Goal: Information Seeking & Learning: Learn about a topic

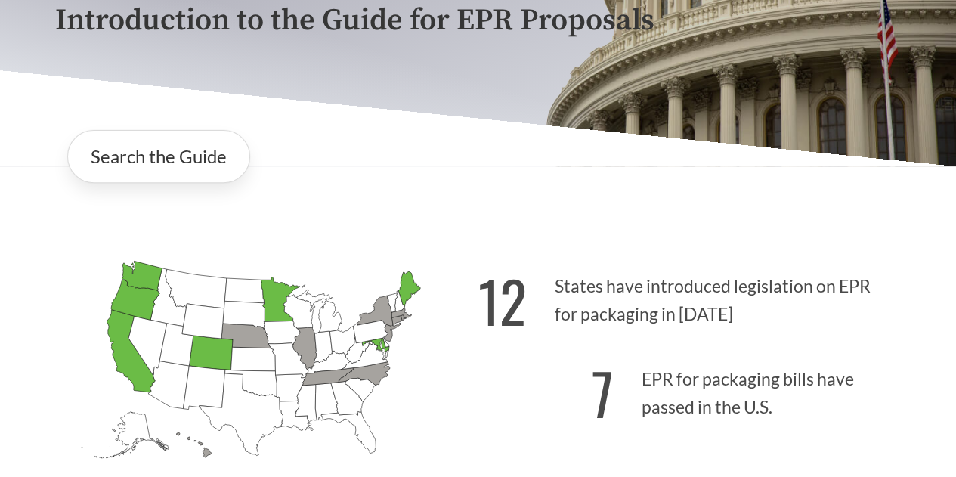
scroll to position [350, 0]
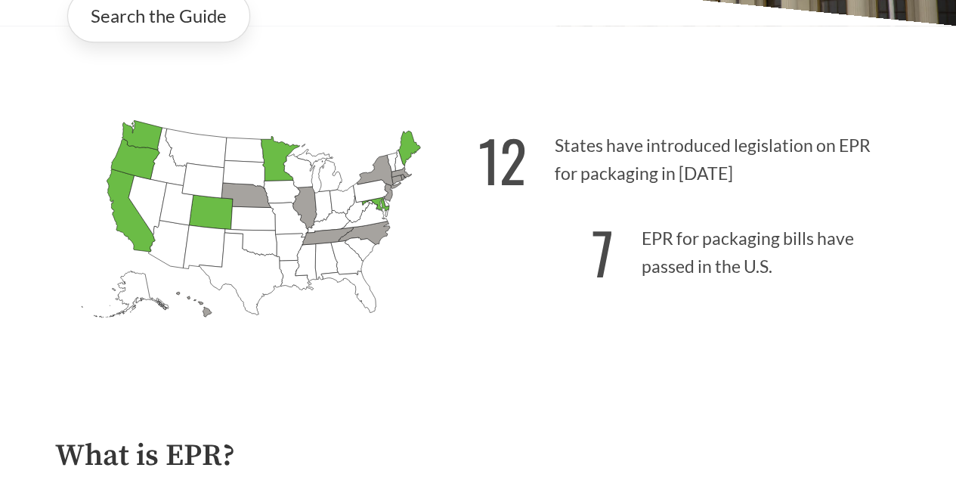
click at [130, 155] on icon "[US_STATE] Passed: 1" at bounding box center [135, 159] width 48 height 40
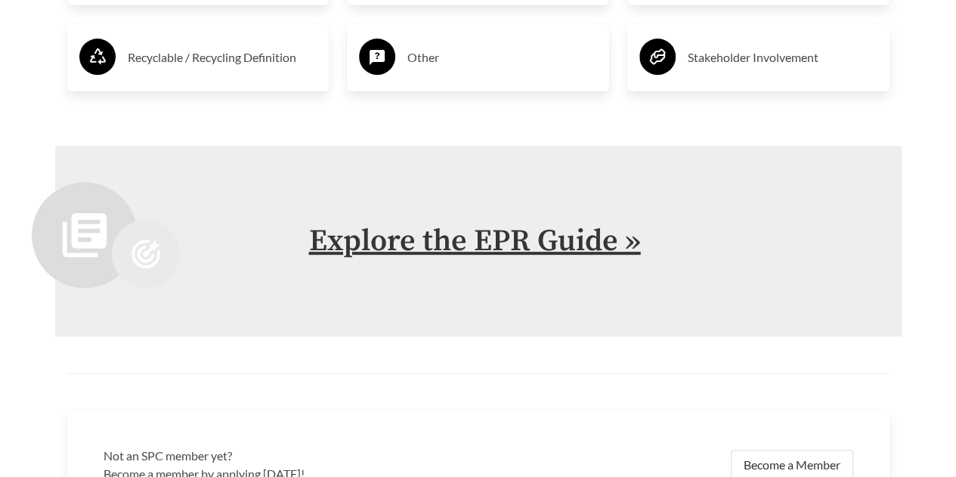
scroll to position [3003, 0]
click at [490, 240] on link "Explore the EPR Guide »" at bounding box center [475, 242] width 332 height 38
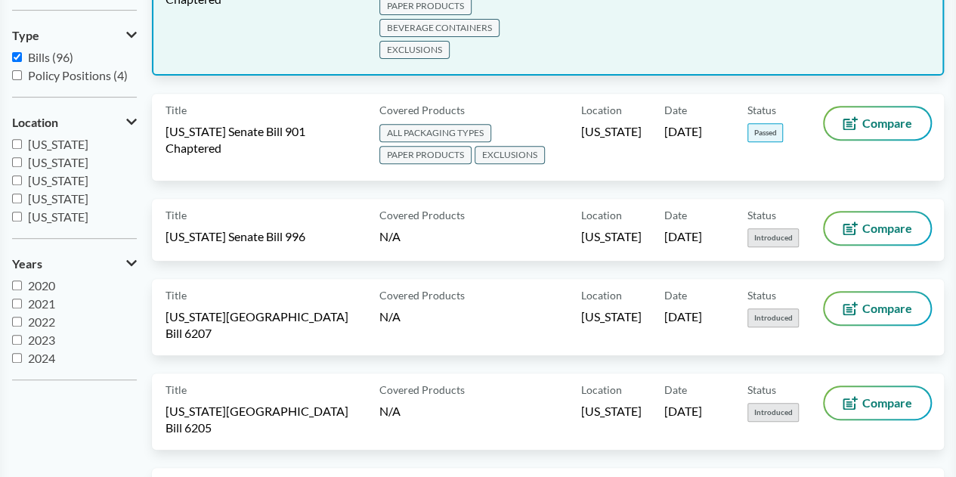
scroll to position [313, 0]
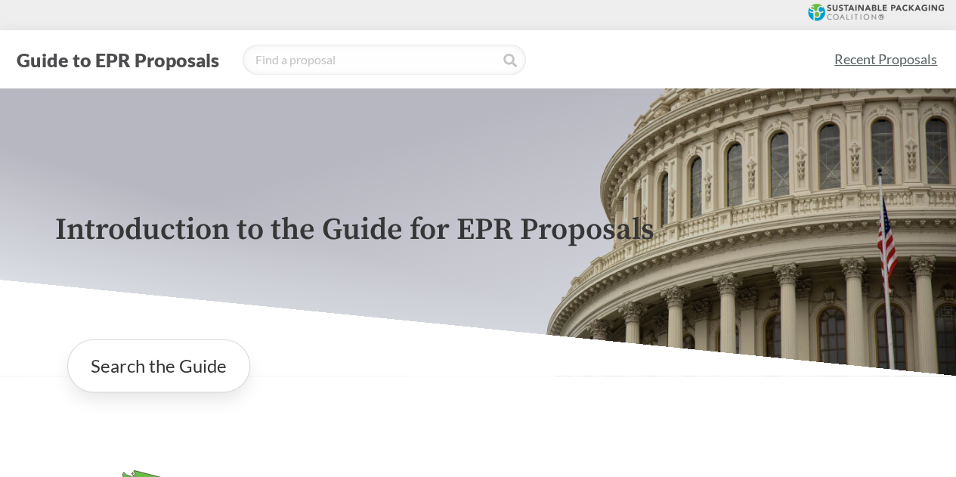
click at [866, 61] on link "Recent Proposals" at bounding box center [886, 59] width 116 height 34
